Goal: Check status

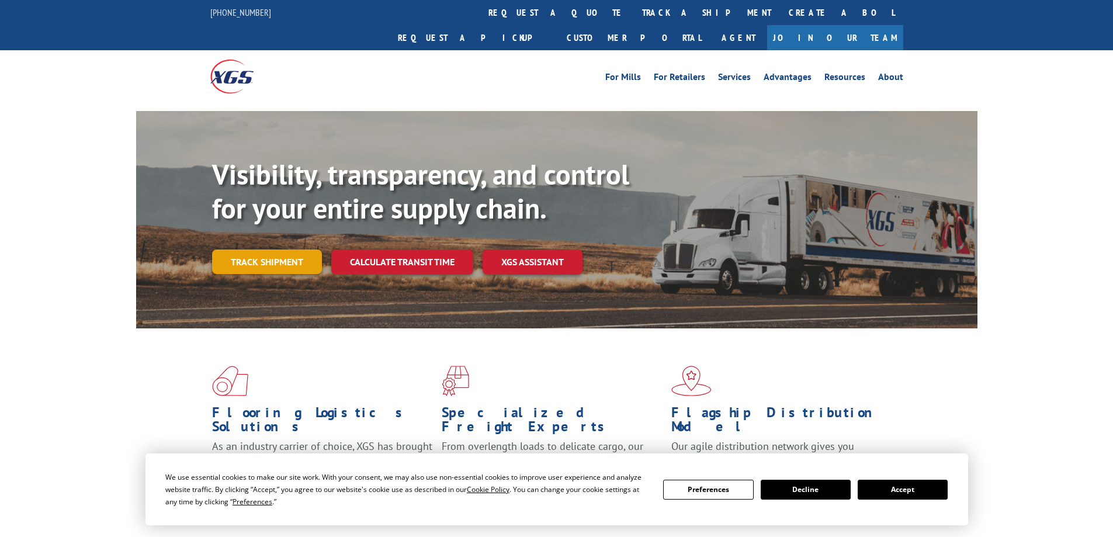
click at [273, 251] on div "Visibility, transparency, and control for your entire supply chain. Track shipm…" at bounding box center [595, 239] width 766 height 163
click at [260, 250] on link "Track shipment" at bounding box center [267, 262] width 110 height 25
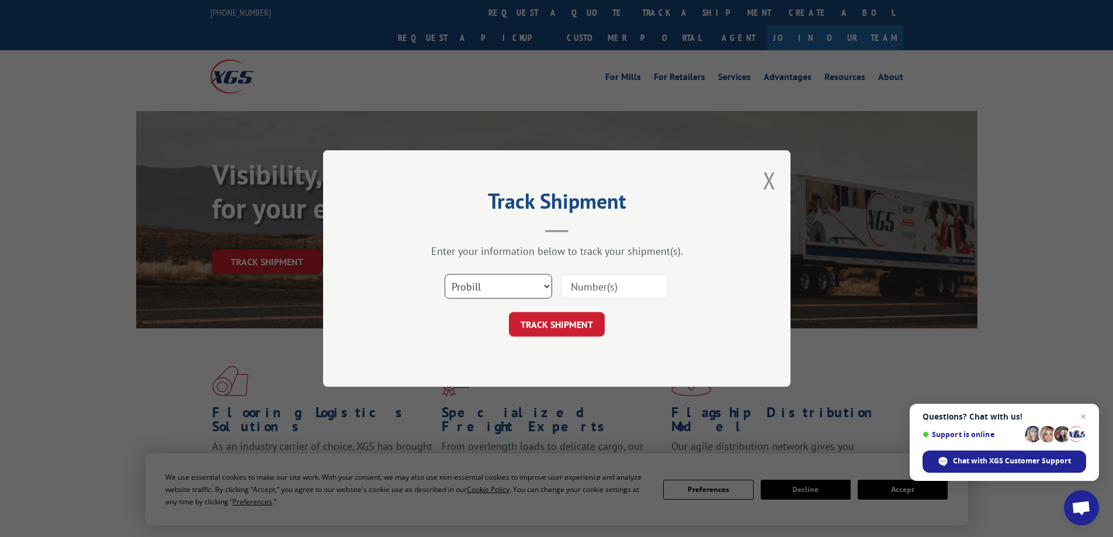
click at [544, 286] on select "Select category... Probill BOL PO" at bounding box center [499, 286] width 108 height 25
select select "bol"
click at [445, 274] on select "Select category... Probill BOL PO" at bounding box center [499, 286] width 108 height 25
click at [594, 288] on input at bounding box center [615, 286] width 108 height 25
type input "50868968"
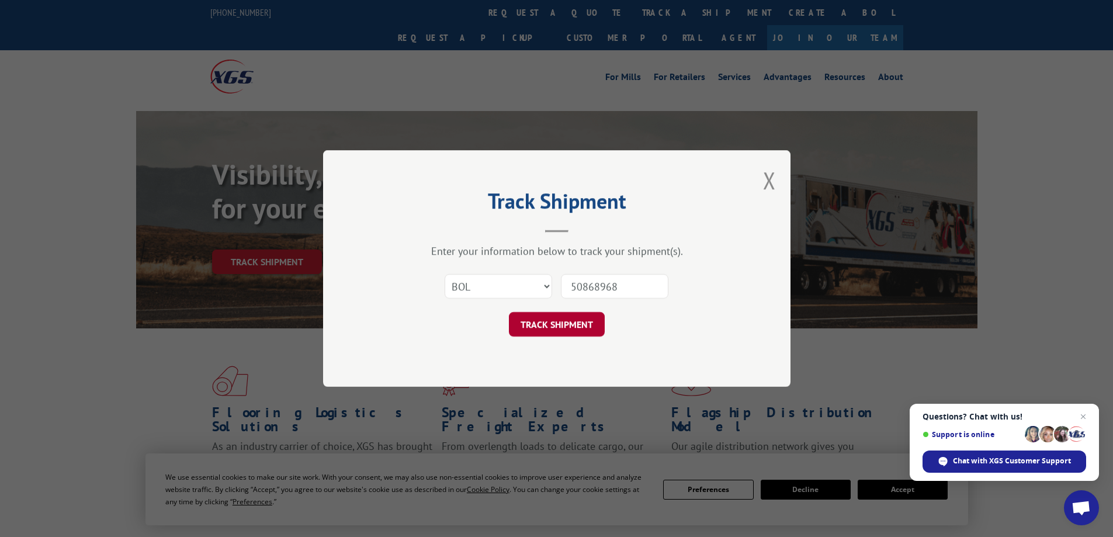
click at [566, 329] on button "TRACK SHIPMENT" at bounding box center [557, 324] width 96 height 25
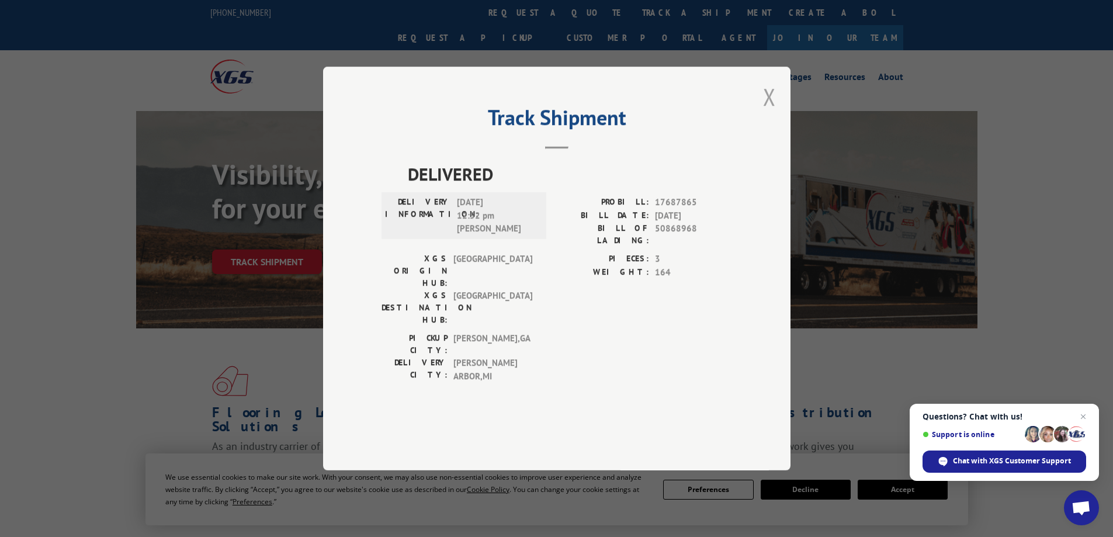
click at [766, 112] on button "Close modal" at bounding box center [769, 96] width 13 height 31
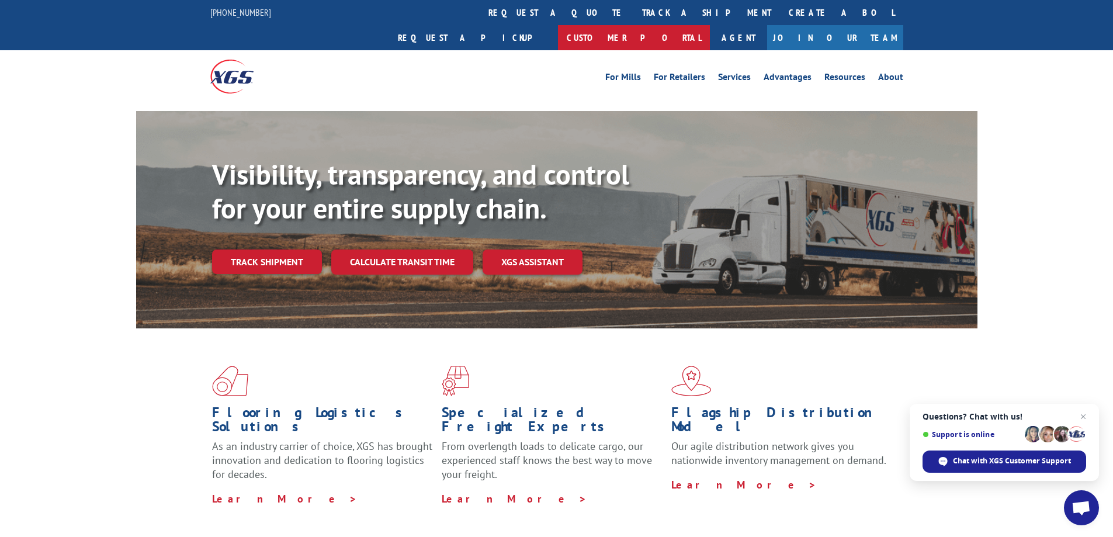
click at [710, 25] on link "Customer Portal" at bounding box center [634, 37] width 152 height 25
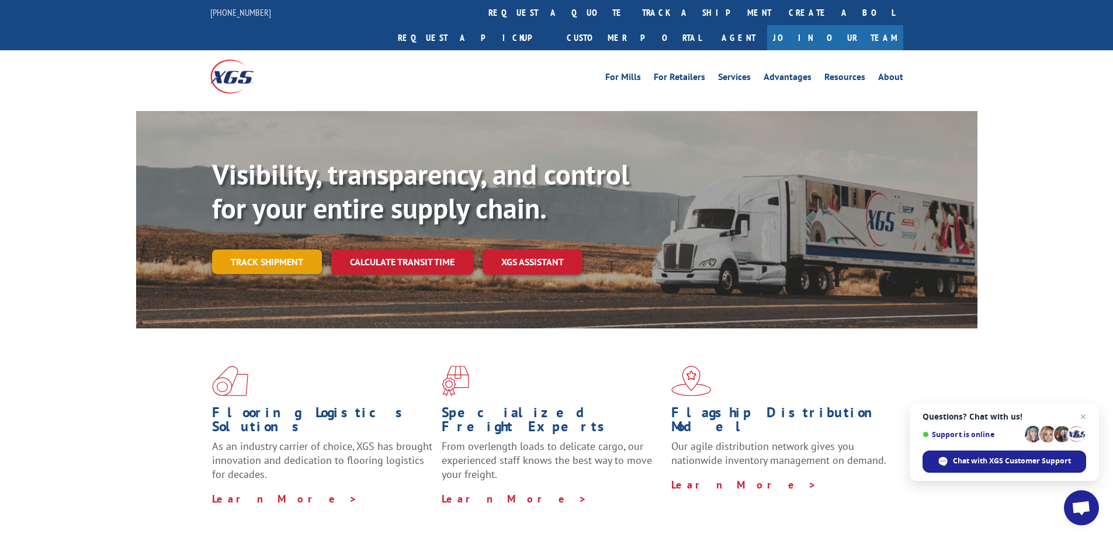
click at [269, 250] on link "Track shipment" at bounding box center [267, 262] width 110 height 25
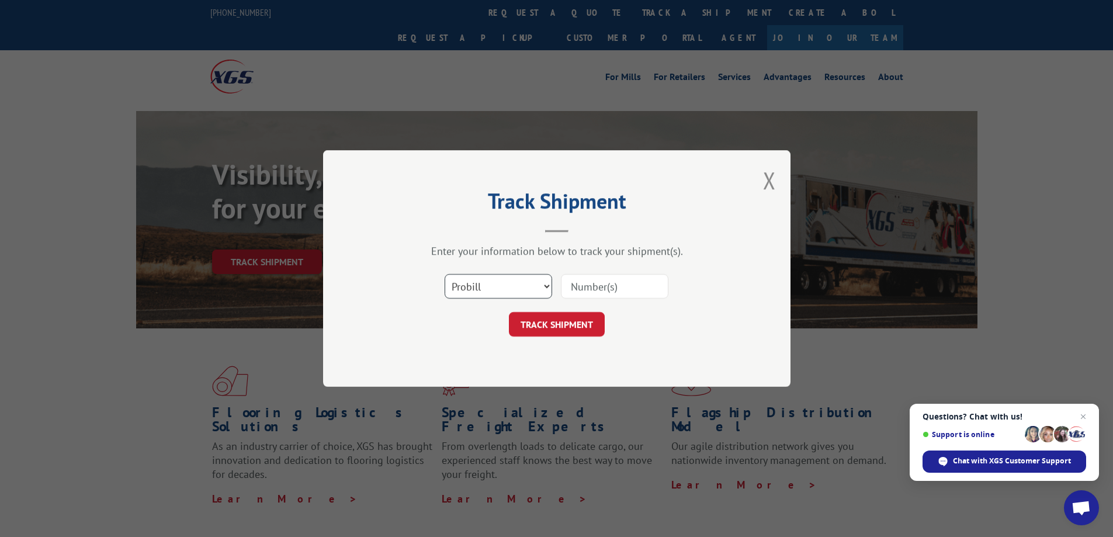
click at [542, 283] on select "Select category... Probill BOL PO" at bounding box center [499, 286] width 108 height 25
select select "bol"
click at [445, 274] on select "Select category... Probill BOL PO" at bounding box center [499, 286] width 108 height 25
click at [587, 289] on input at bounding box center [615, 286] width 108 height 25
type input "50868968"
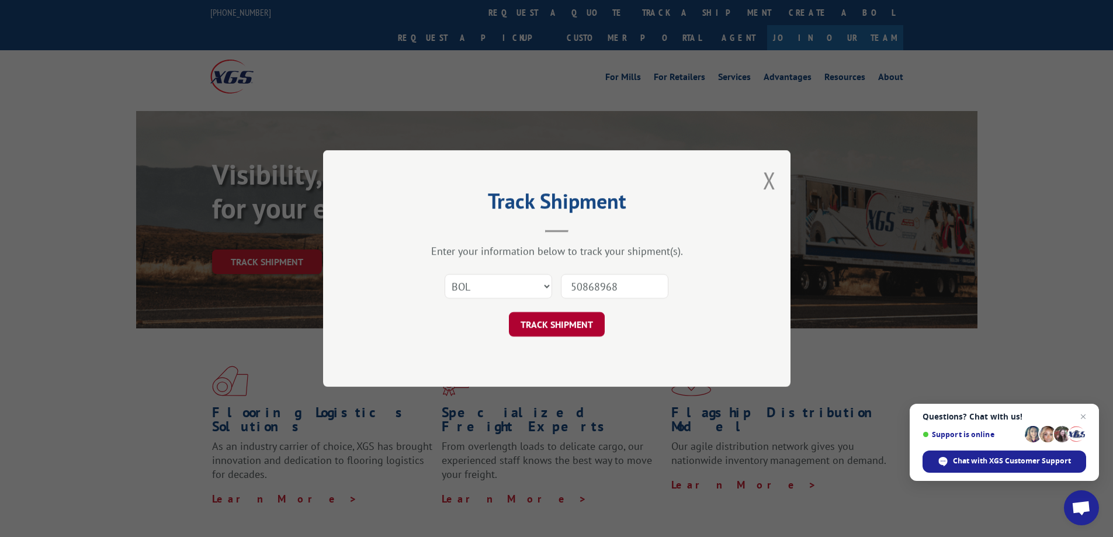
click at [575, 331] on button "TRACK SHIPMENT" at bounding box center [557, 324] width 96 height 25
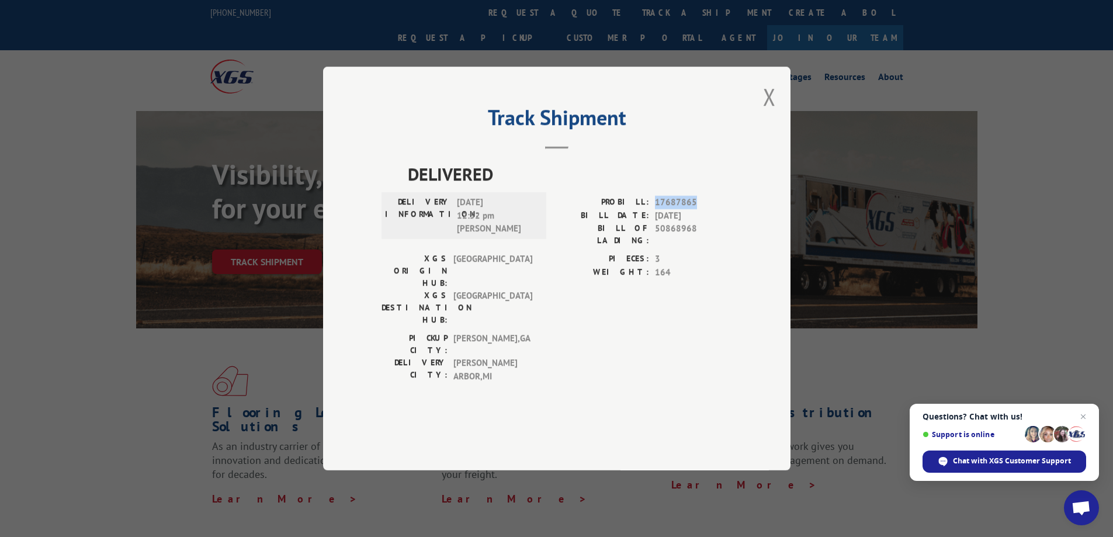
drag, startPoint x: 695, startPoint y: 234, endPoint x: 652, endPoint y: 236, distance: 43.9
click at [652, 209] on div "PROBILL: 17687865" at bounding box center [644, 202] width 175 height 13
copy div "17687865"
click at [779, 134] on div "Track Shipment DELIVERED DELIVERY INFORMATION: [DATE] 12:52 pm [PERSON_NAME]: 1…" at bounding box center [556, 269] width 467 height 404
click at [769, 112] on button "Close modal" at bounding box center [769, 96] width 13 height 31
